Goal: Information Seeking & Learning: Learn about a topic

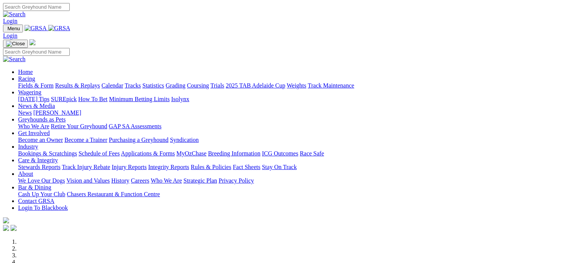
click at [92, 82] on link "Results & Replays" at bounding box center [77, 85] width 45 height 6
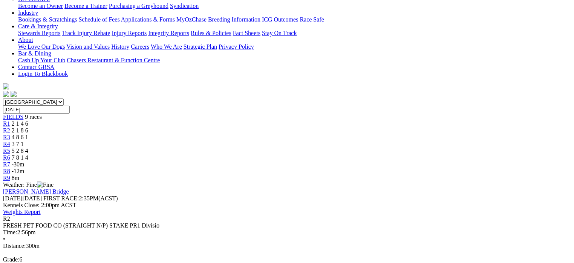
scroll to position [158, 0]
